Goal: Information Seeking & Learning: Learn about a topic

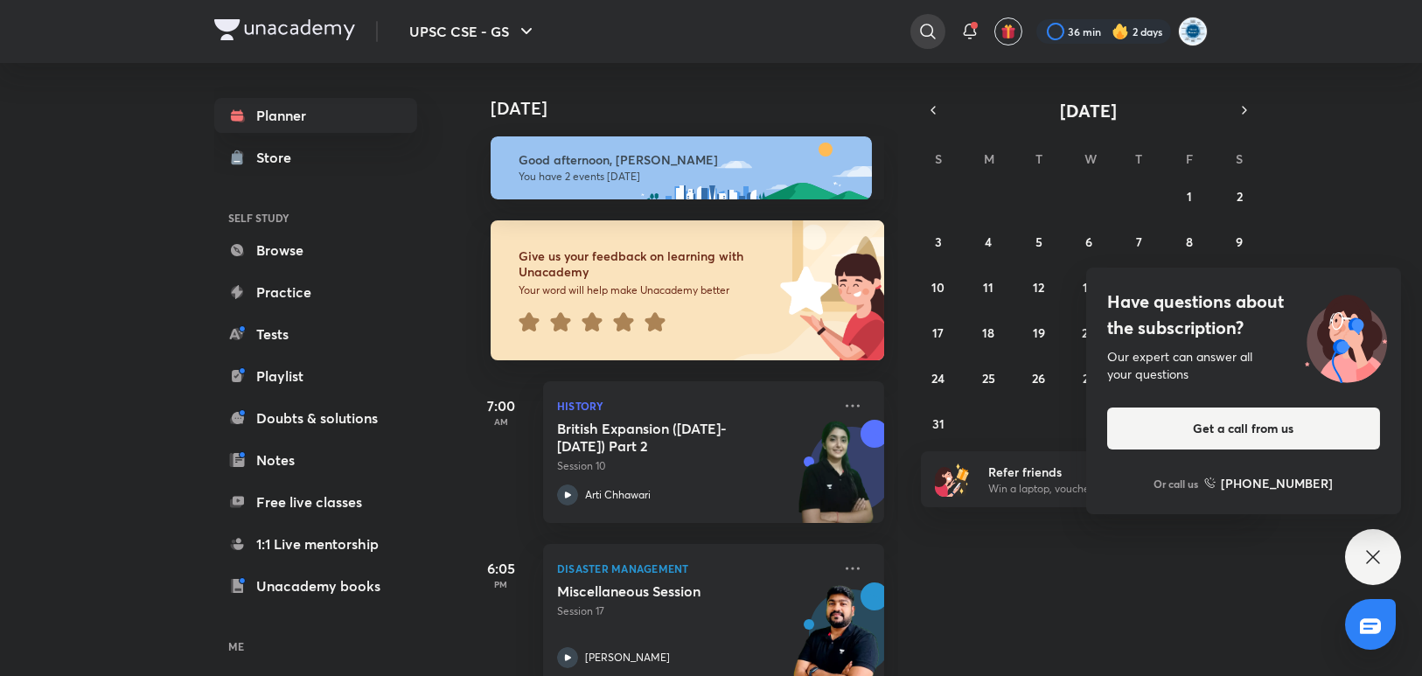
click at [927, 31] on icon at bounding box center [927, 31] width 21 height 21
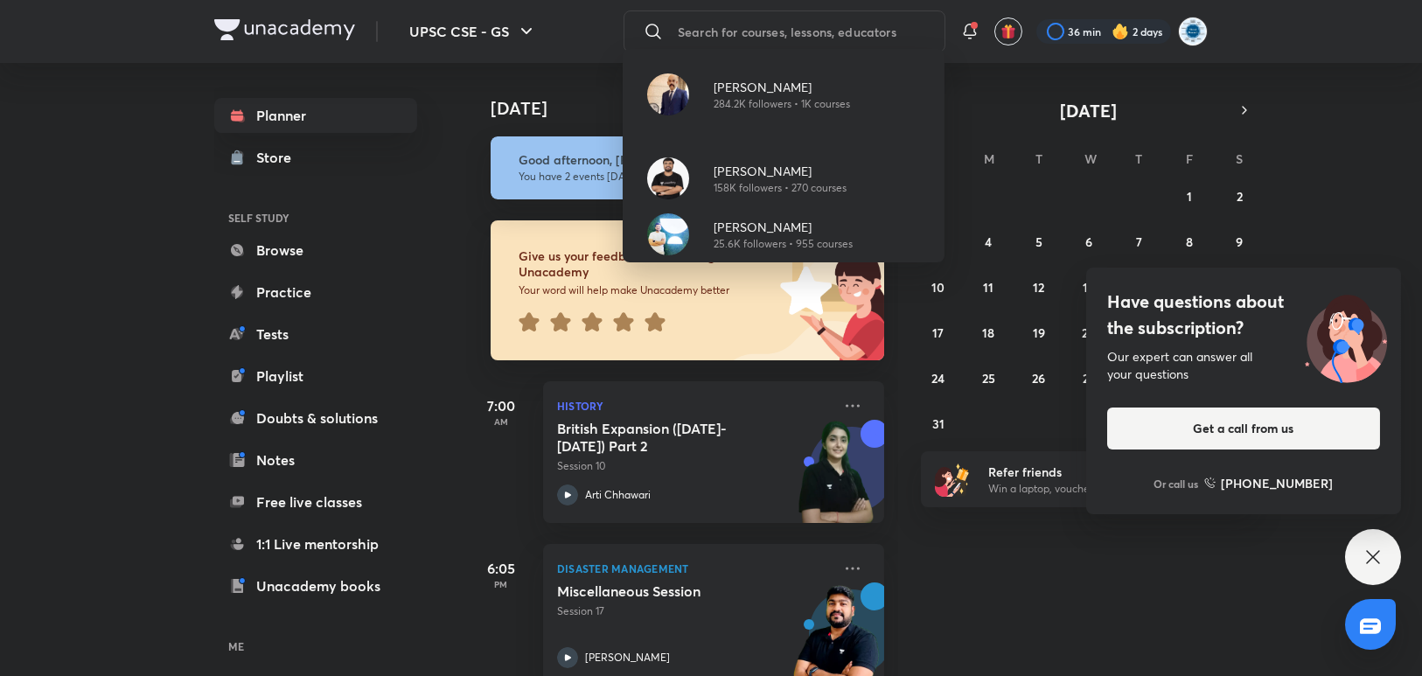
click at [799, 28] on div "[PERSON_NAME] 284.2K followers • 1K courses [PERSON_NAME] 158K followers • 270 …" at bounding box center [711, 338] width 1422 height 676
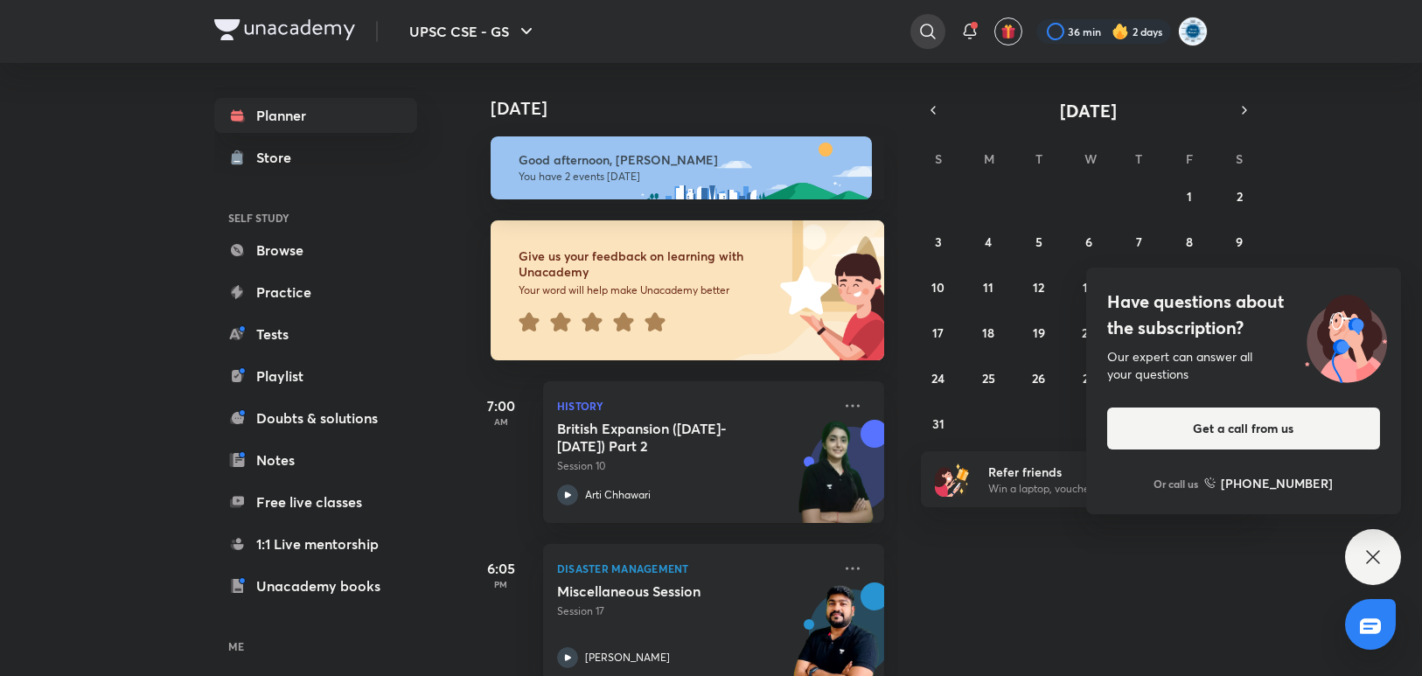
click at [932, 25] on icon at bounding box center [927, 31] width 21 height 21
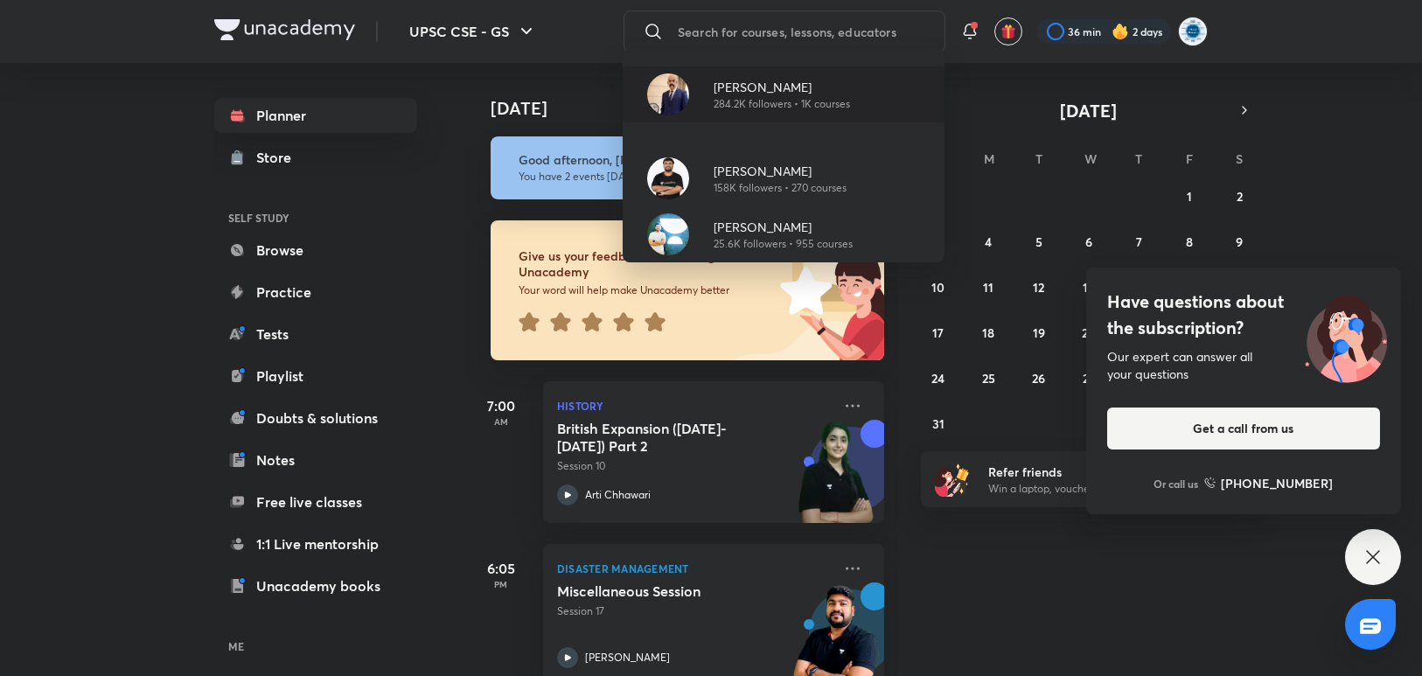
click at [820, 89] on p "[PERSON_NAME]" at bounding box center [782, 87] width 136 height 18
click at [820, 89] on div "[DATE]" at bounding box center [684, 91] width 436 height 56
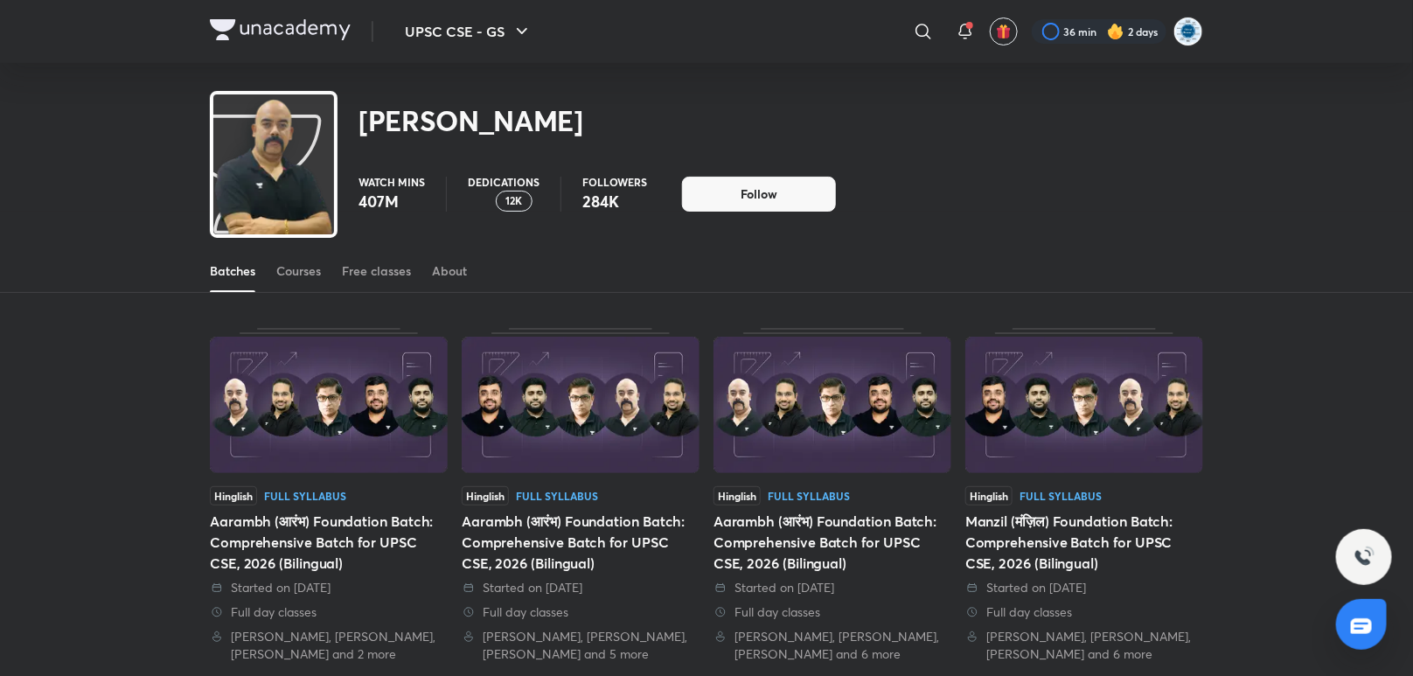
scroll to position [76, 0]
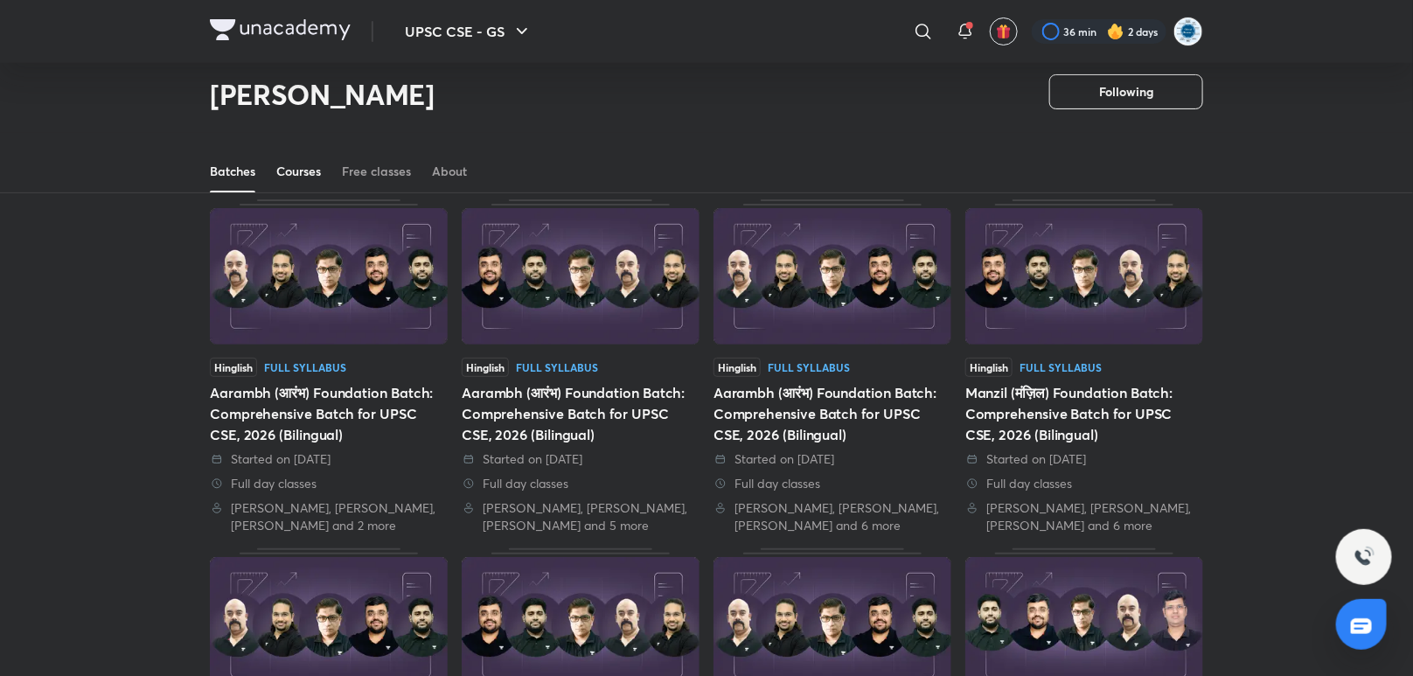
click at [321, 168] on div "Courses" at bounding box center [298, 171] width 45 height 17
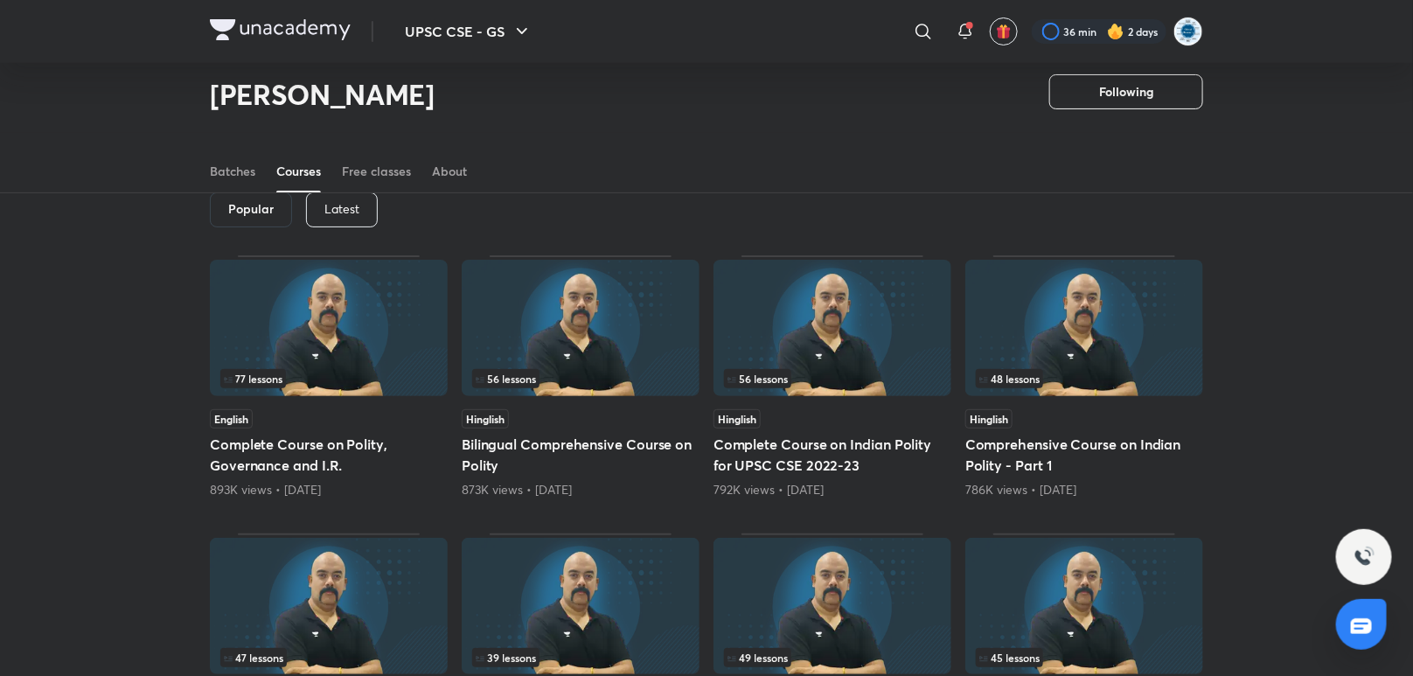
click at [346, 203] on p "Latest" at bounding box center [341, 209] width 35 height 14
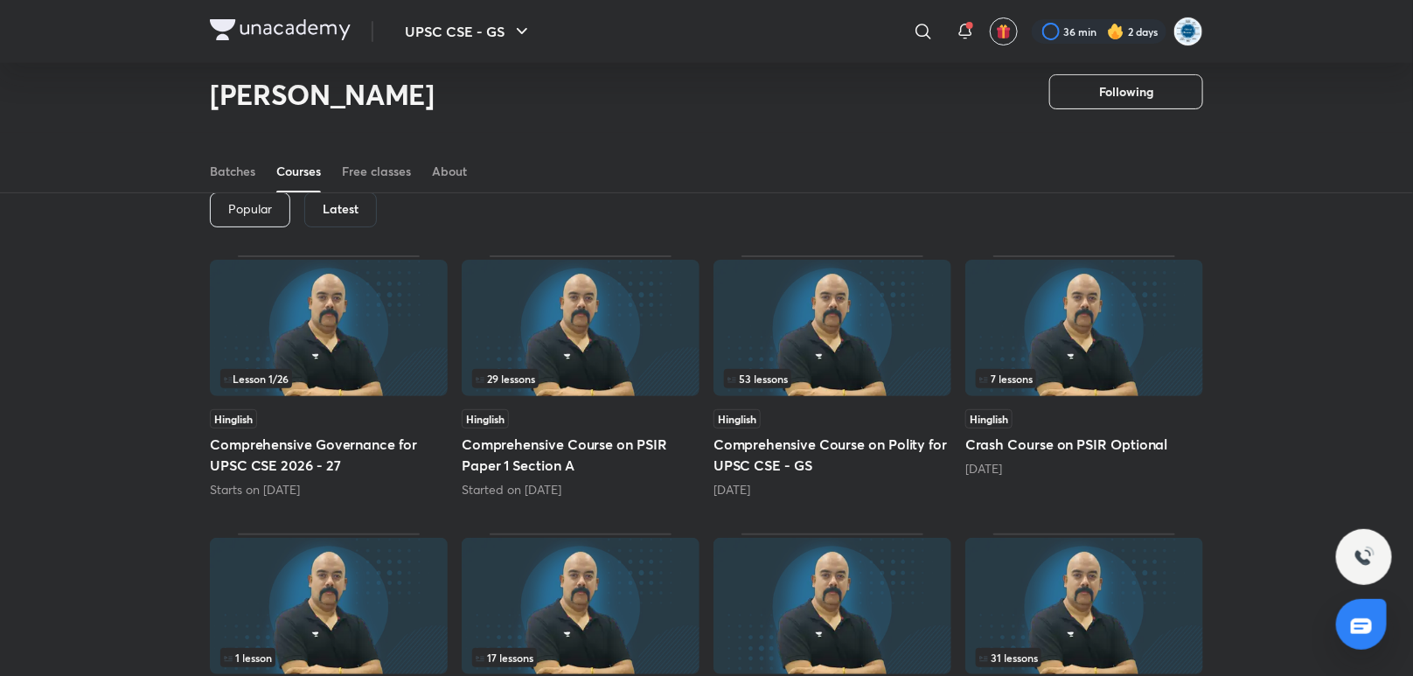
drag, startPoint x: 563, startPoint y: 327, endPoint x: 729, endPoint y: 344, distance: 167.0
click at [729, 344] on img at bounding box center [833, 328] width 238 height 136
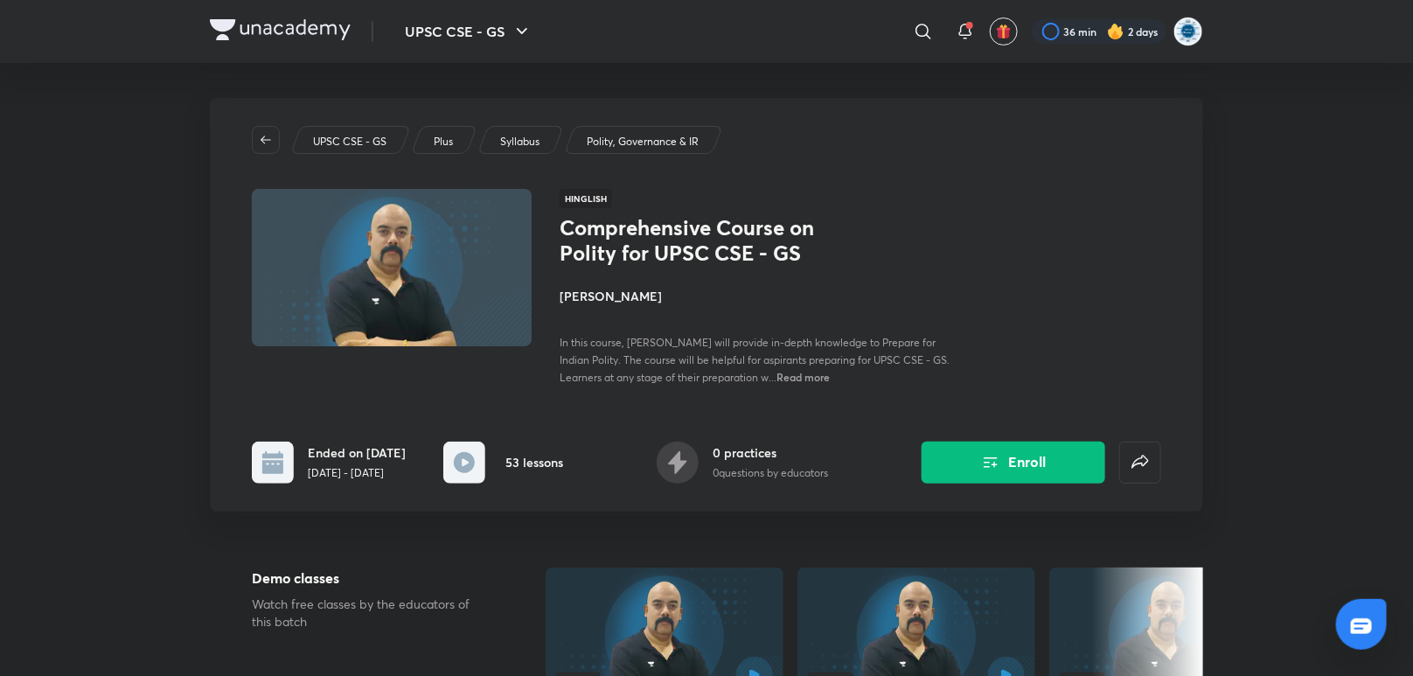
click at [801, 308] on div "Comprehensive Course on Polity for UPSC CSE - GS [PERSON_NAME] In this course, …" at bounding box center [756, 300] width 392 height 171
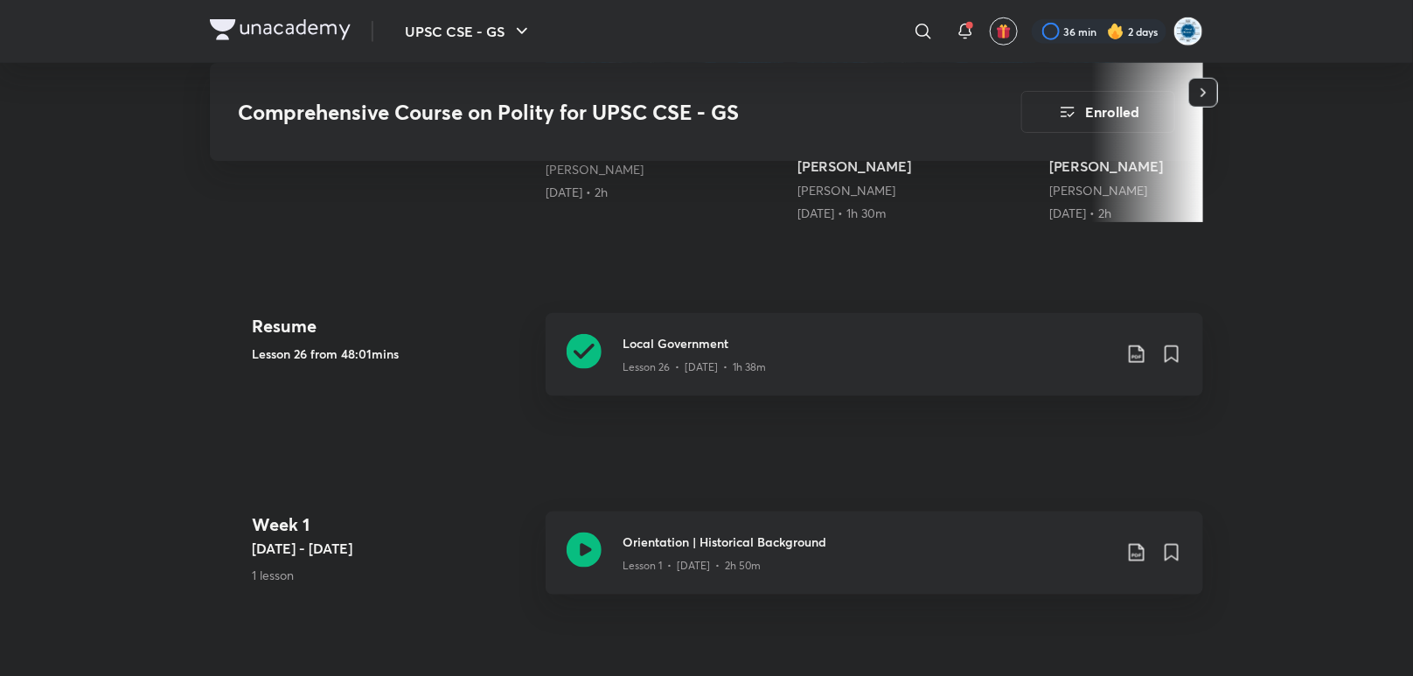
scroll to position [729, 0]
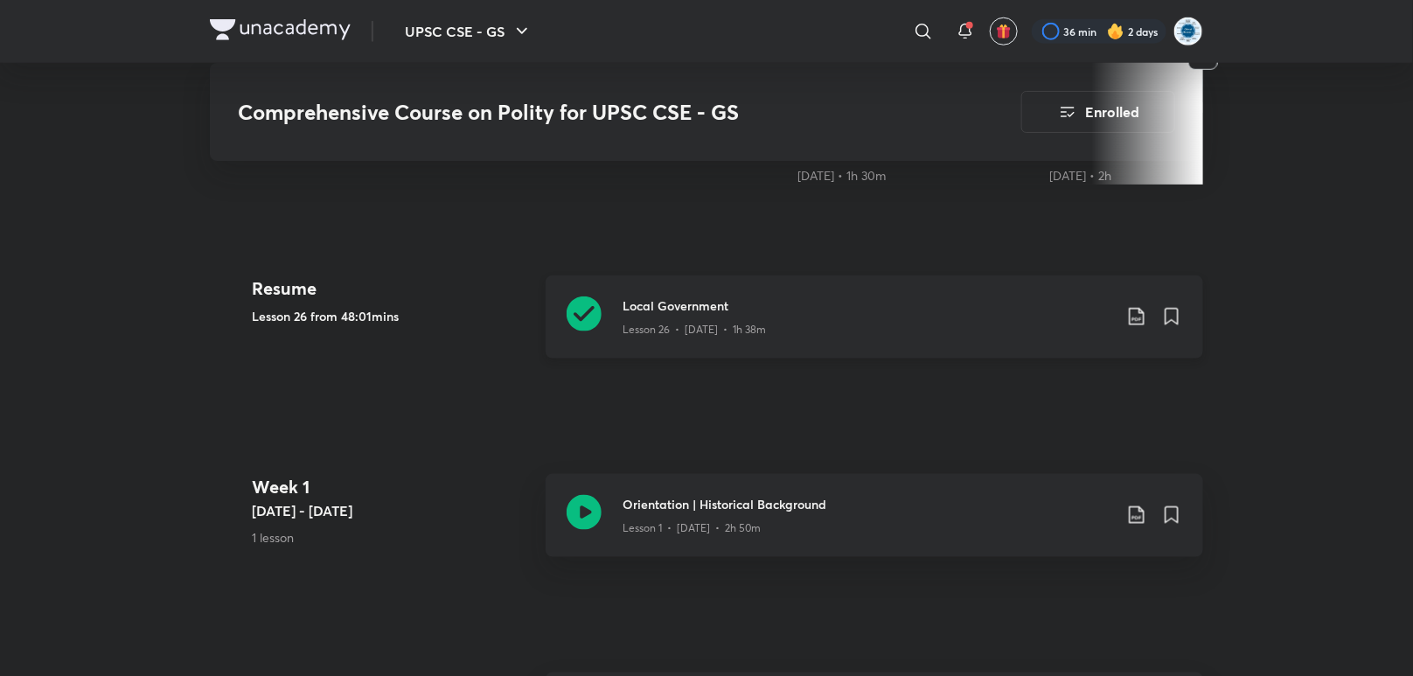
click at [588, 325] on icon at bounding box center [584, 313] width 35 height 35
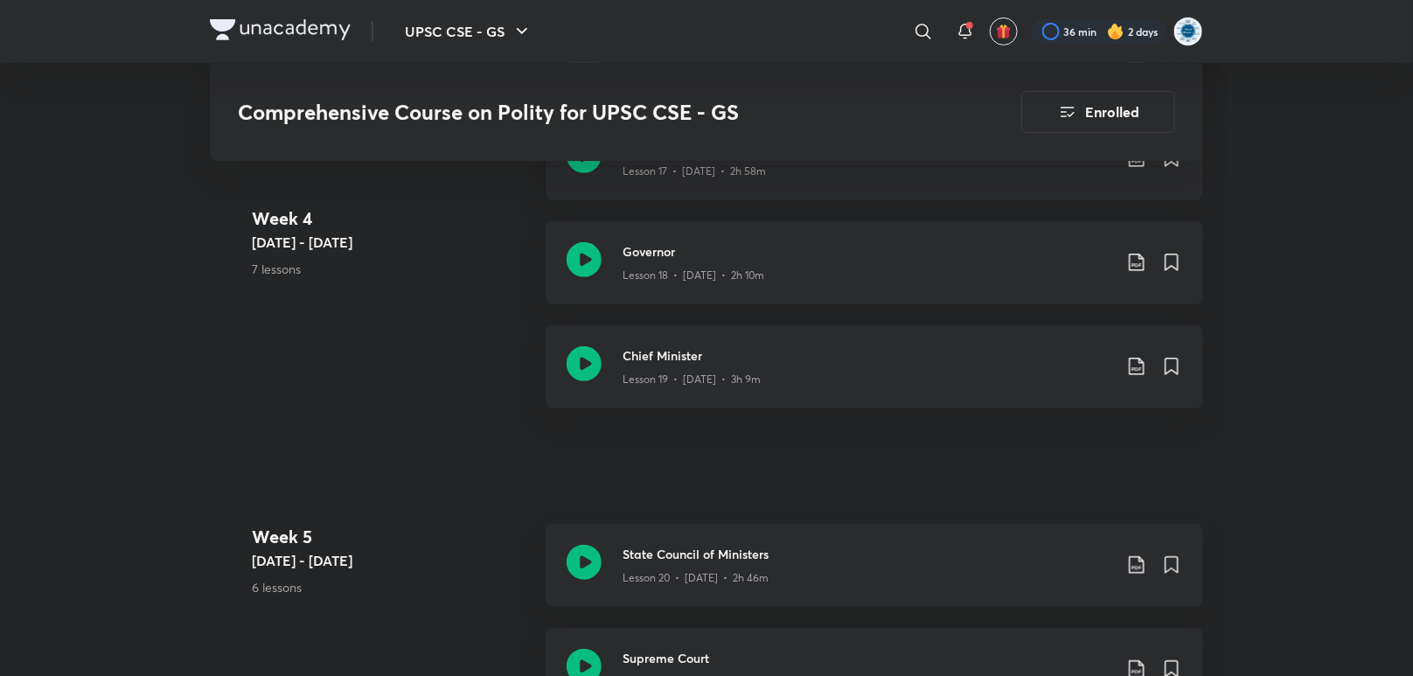
scroll to position [3159, 0]
